Goal: Find specific page/section: Find specific page/section

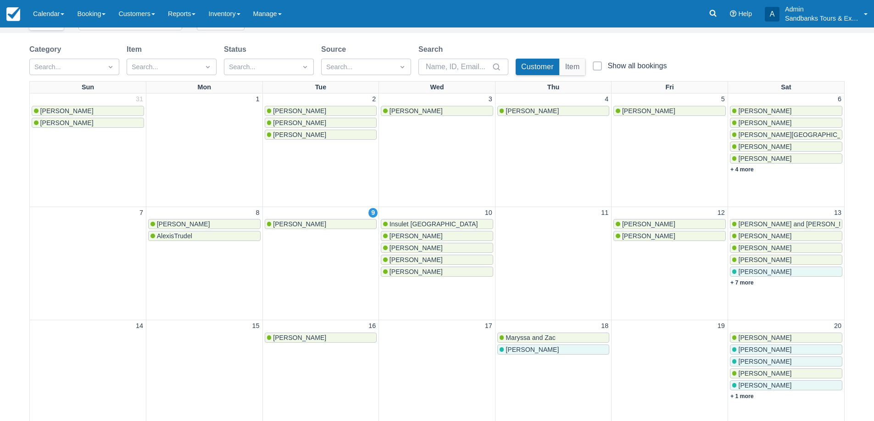
scroll to position [138, 0]
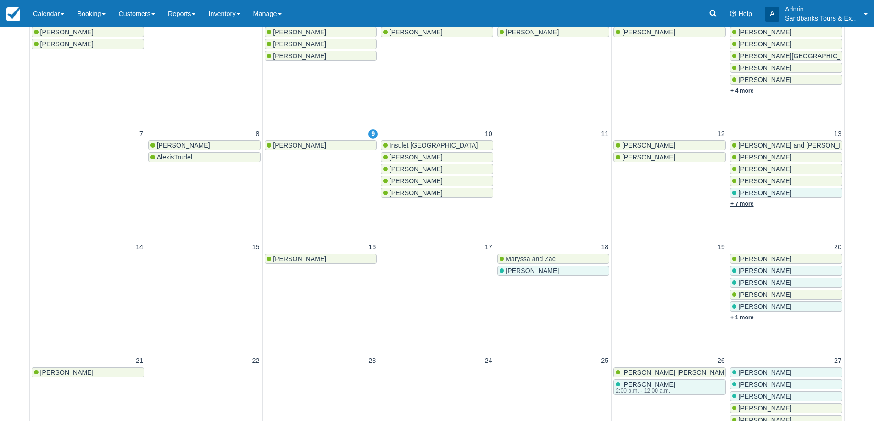
click at [740, 205] on link "+ 7 more" at bounding box center [741, 204] width 23 height 6
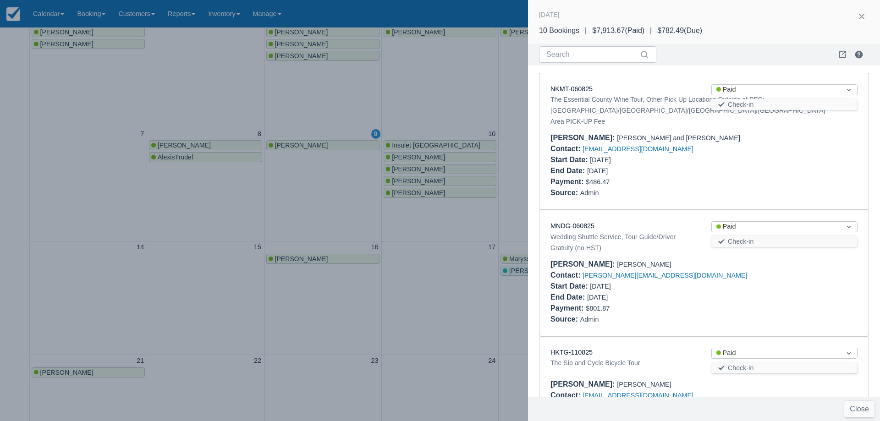
click at [445, 86] on div at bounding box center [440, 210] width 880 height 421
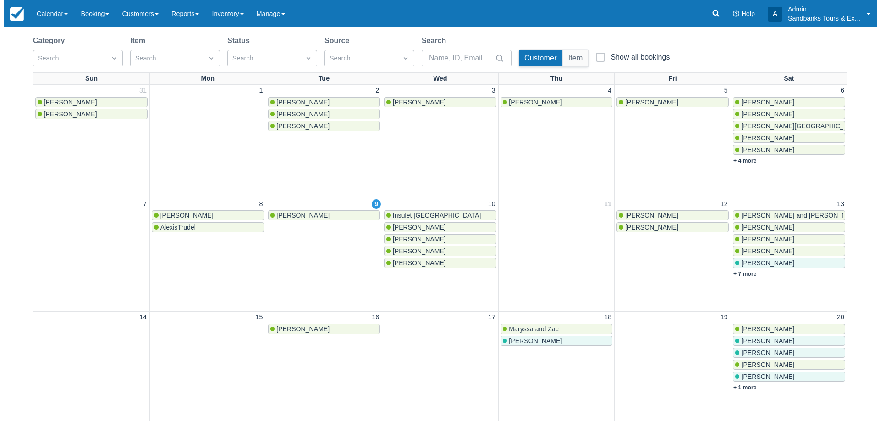
scroll to position [46, 0]
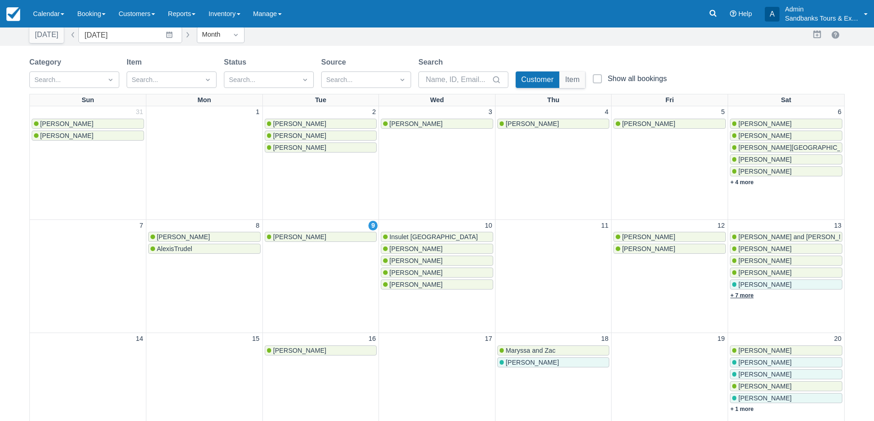
click at [749, 299] on link "+ 7 more" at bounding box center [741, 296] width 23 height 6
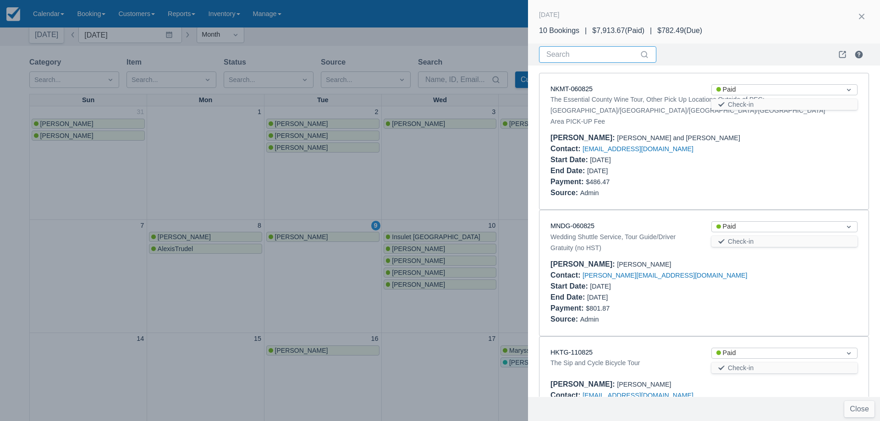
click at [577, 53] on input "Search" at bounding box center [593, 54] width 92 height 17
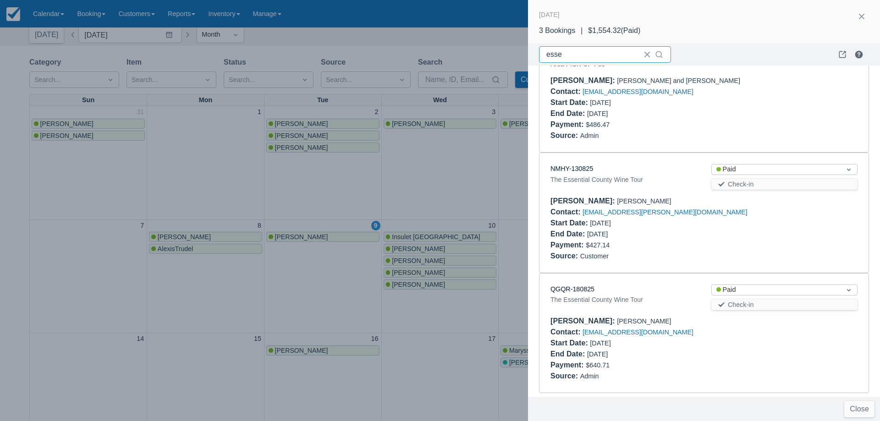
scroll to position [92, 0]
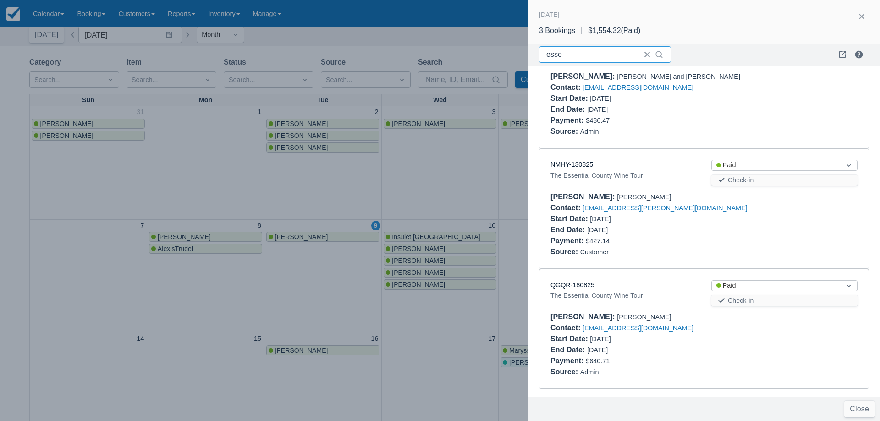
type input "esse"
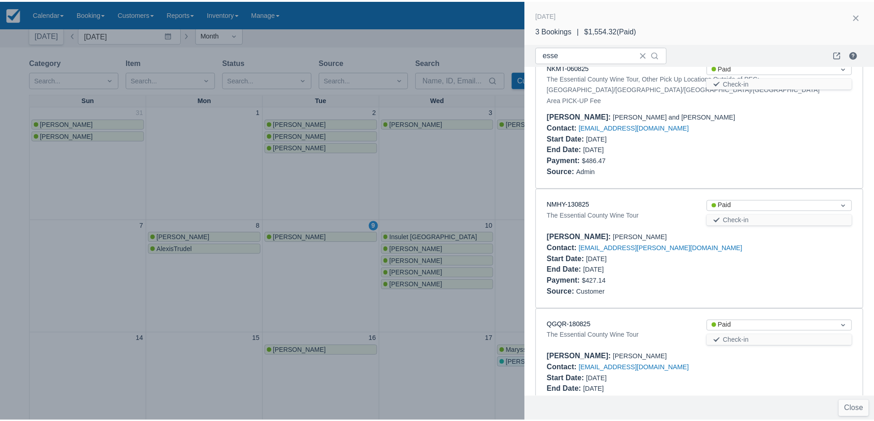
scroll to position [0, 0]
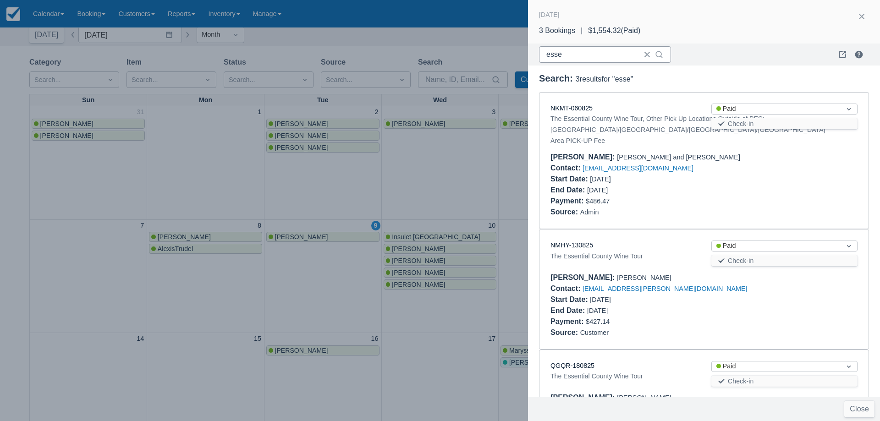
drag, startPoint x: 645, startPoint y: 55, endPoint x: 651, endPoint y: 55, distance: 6.0
click at [645, 55] on button "button" at bounding box center [647, 54] width 15 height 15
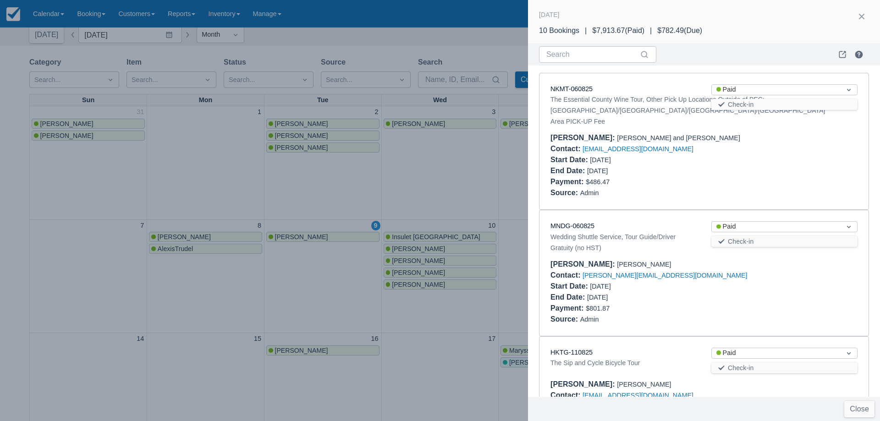
click at [490, 201] on div at bounding box center [440, 210] width 880 height 421
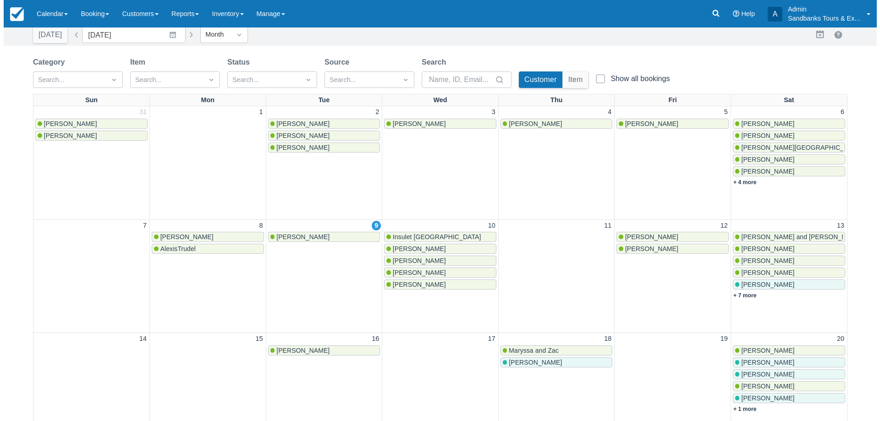
scroll to position [138, 0]
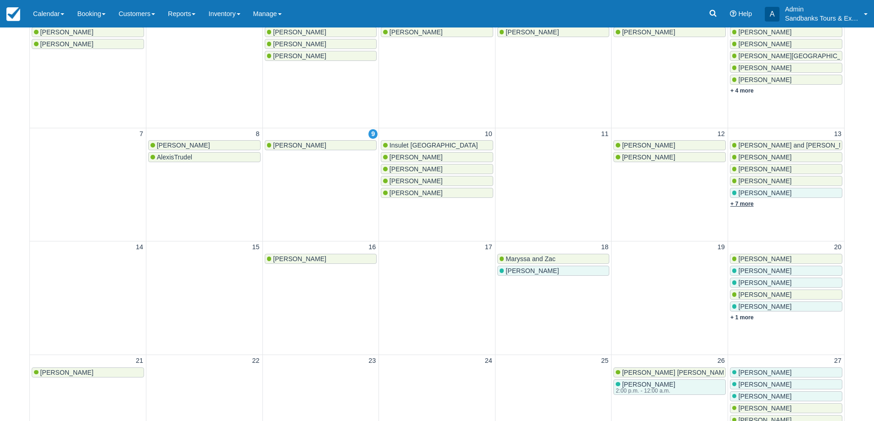
click at [739, 202] on link "+ 7 more" at bounding box center [741, 204] width 23 height 6
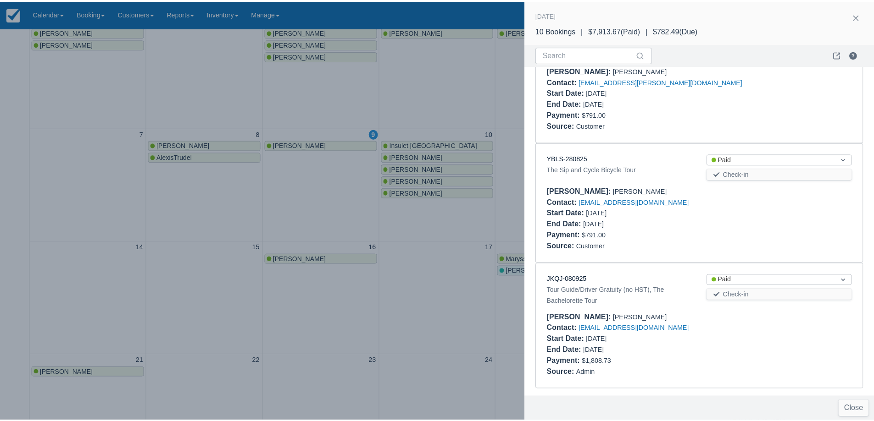
scroll to position [933, 0]
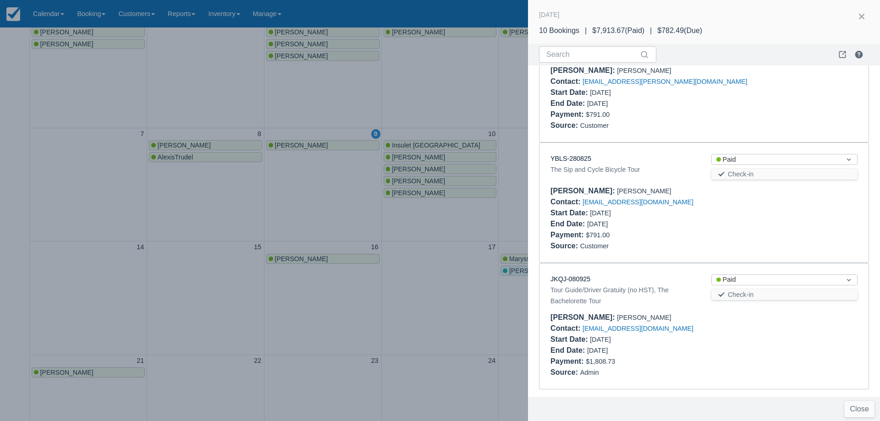
click at [410, 243] on div at bounding box center [440, 210] width 880 height 421
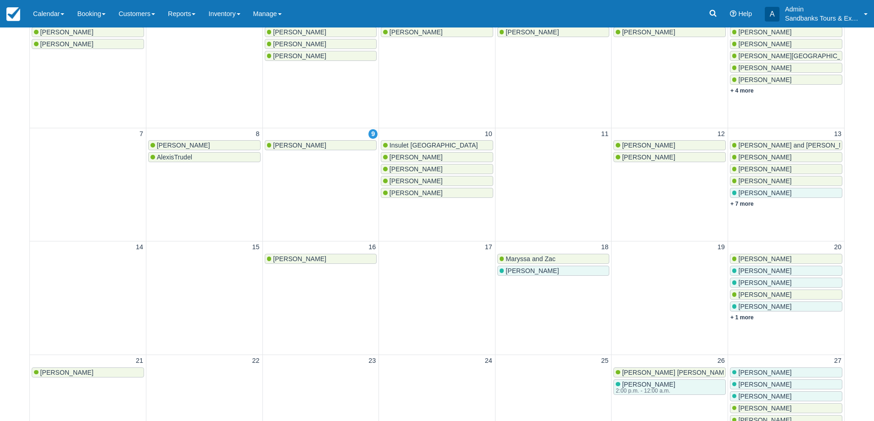
scroll to position [0, 0]
